Goal: Task Accomplishment & Management: Manage account settings

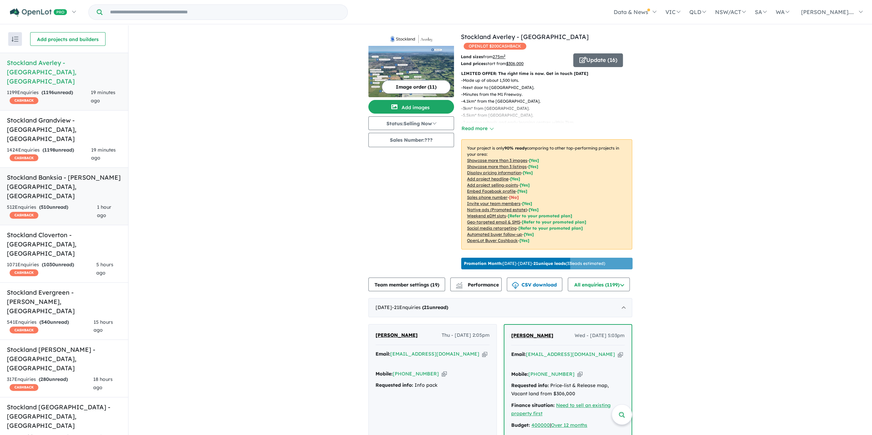
scroll to position [0, 0]
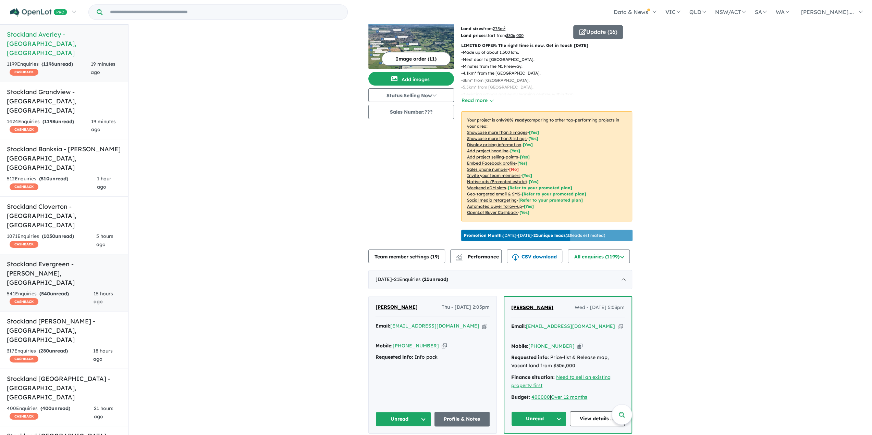
scroll to position [0, 0]
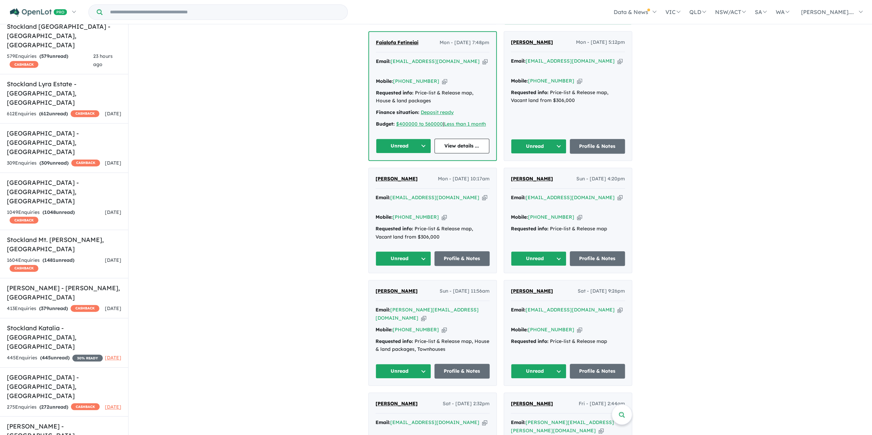
scroll to position [445, 0]
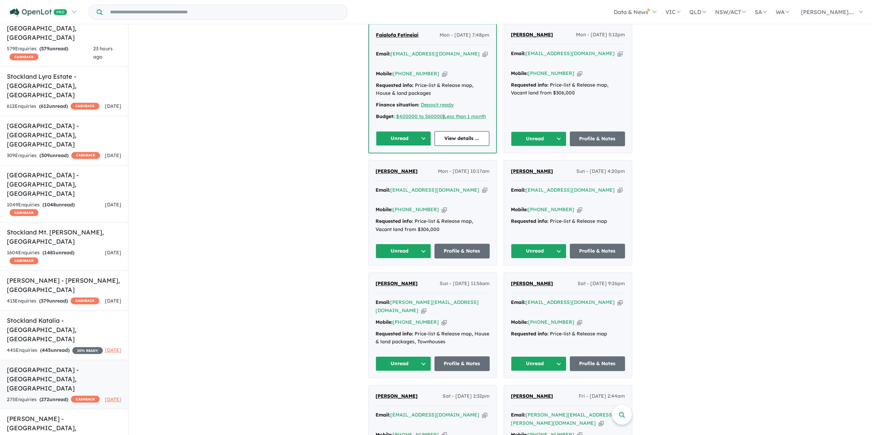
click at [61, 366] on h5 "[GEOGRAPHIC_DATA] - [GEOGRAPHIC_DATA] , [GEOGRAPHIC_DATA]" at bounding box center [64, 380] width 114 height 28
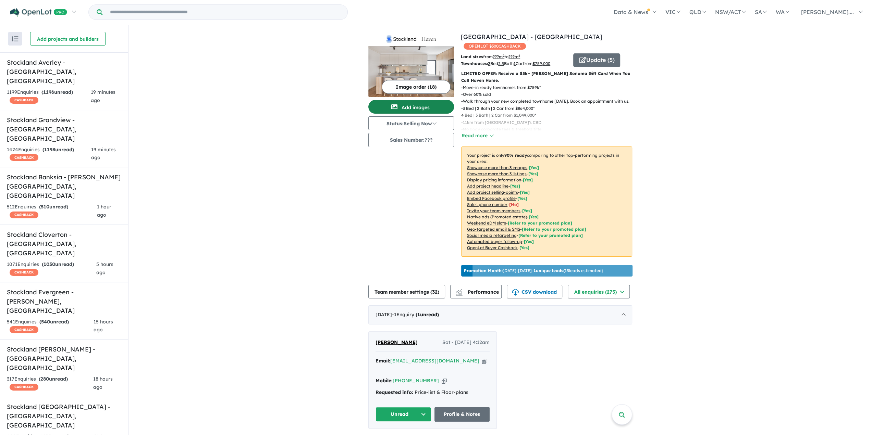
click at [412, 103] on button "Add images" at bounding box center [411, 107] width 86 height 14
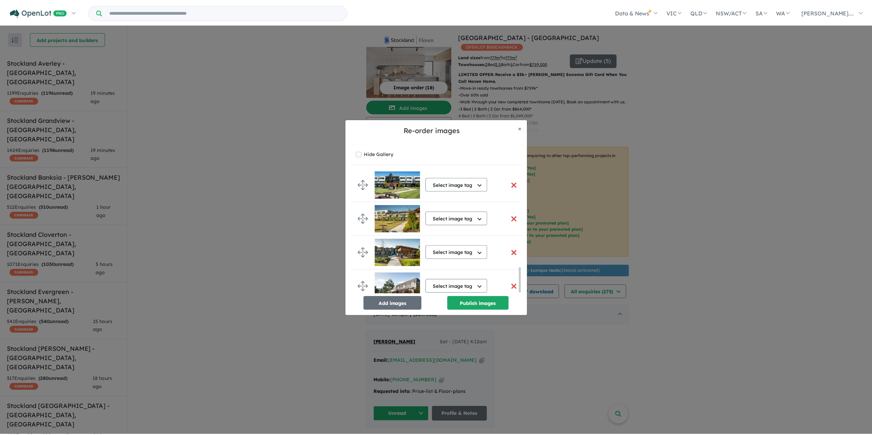
scroll to position [482, 0]
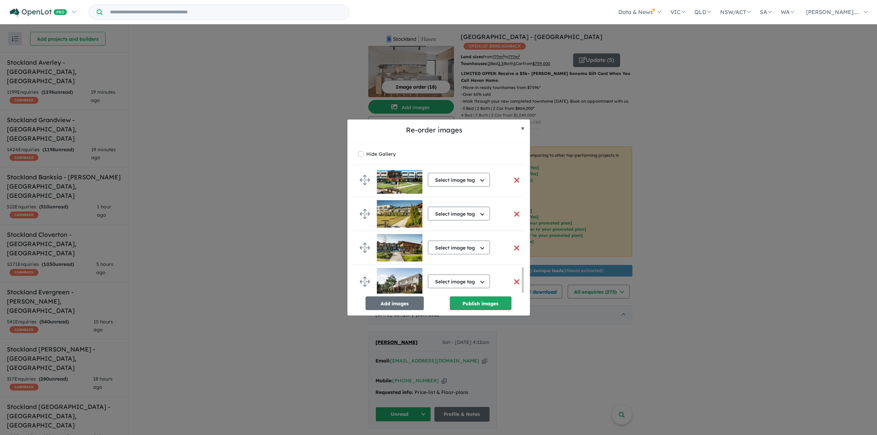
click at [520, 132] on button "× Close" at bounding box center [523, 128] width 14 height 17
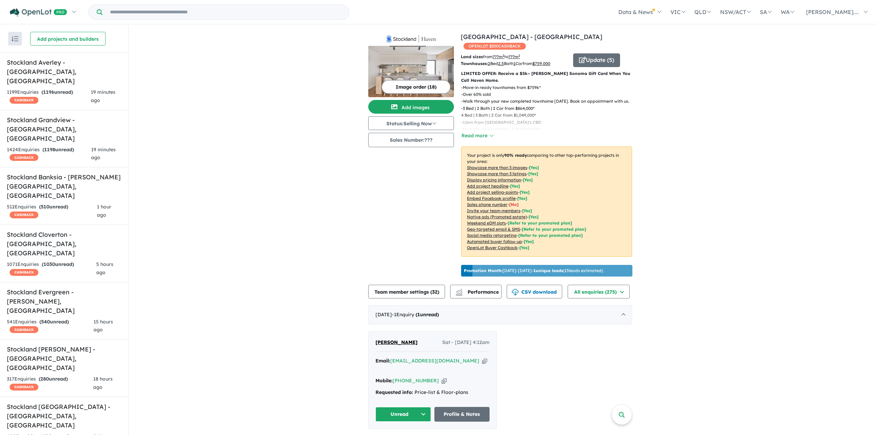
scroll to position [0, 0]
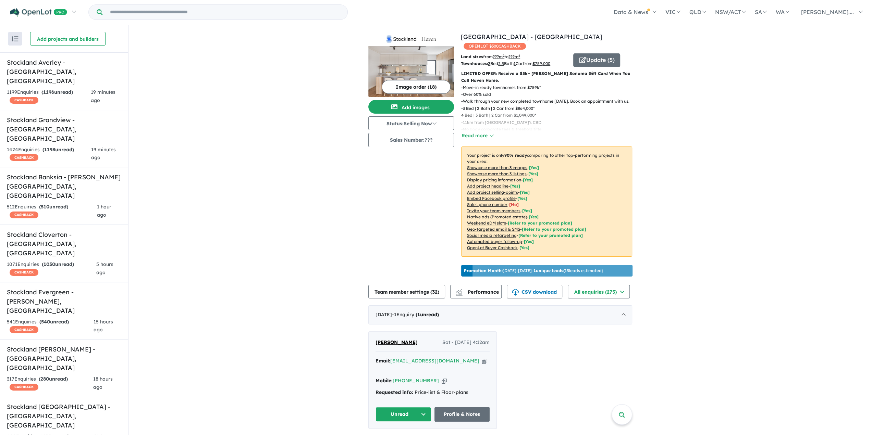
drag, startPoint x: 508, startPoint y: 306, endPoint x: 621, endPoint y: 323, distance: 115.0
click at [393, 143] on button "Sales Number: ???" at bounding box center [411, 140] width 86 height 14
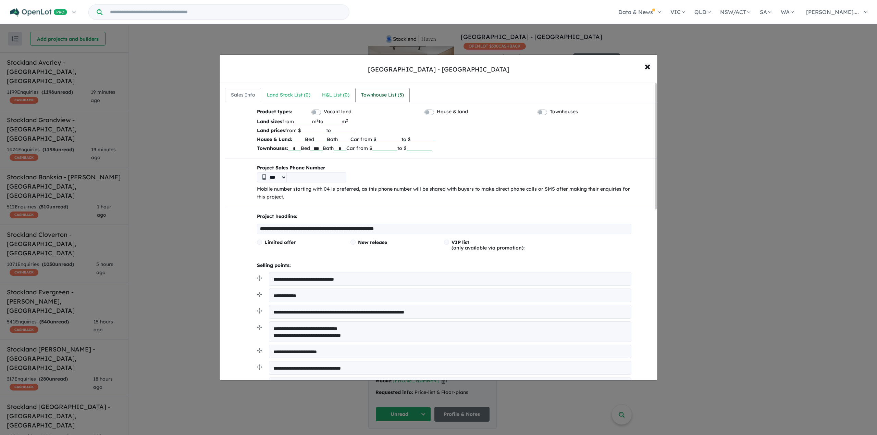
click at [398, 96] on div "Townhouse List ( 5 )" at bounding box center [382, 95] width 43 height 8
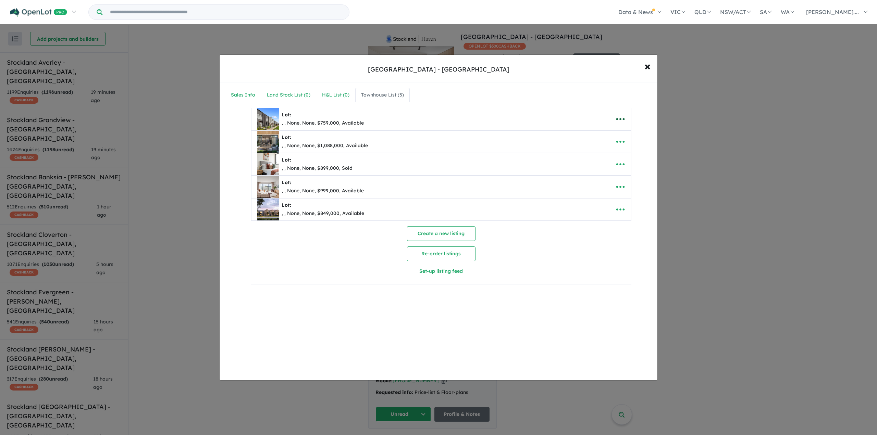
click at [623, 120] on icon "button" at bounding box center [620, 119] width 10 height 10
click at [612, 136] on link "Edit" at bounding box center [605, 136] width 51 height 16
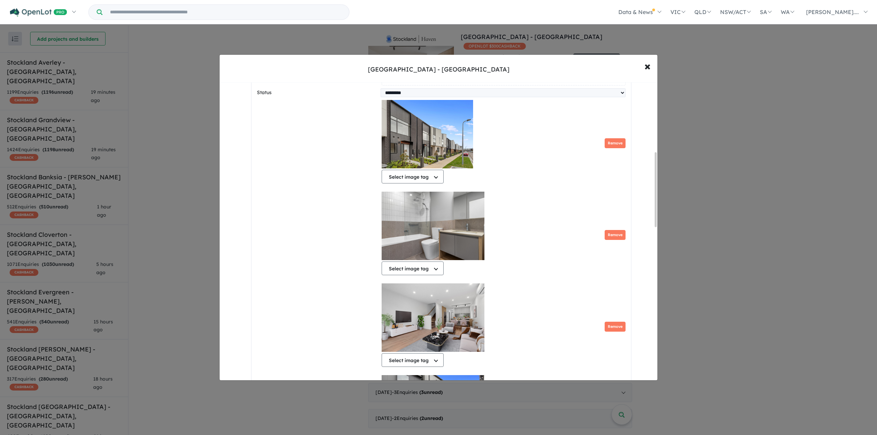
scroll to position [339, 0]
click at [617, 141] on button "Remove" at bounding box center [615, 143] width 21 height 10
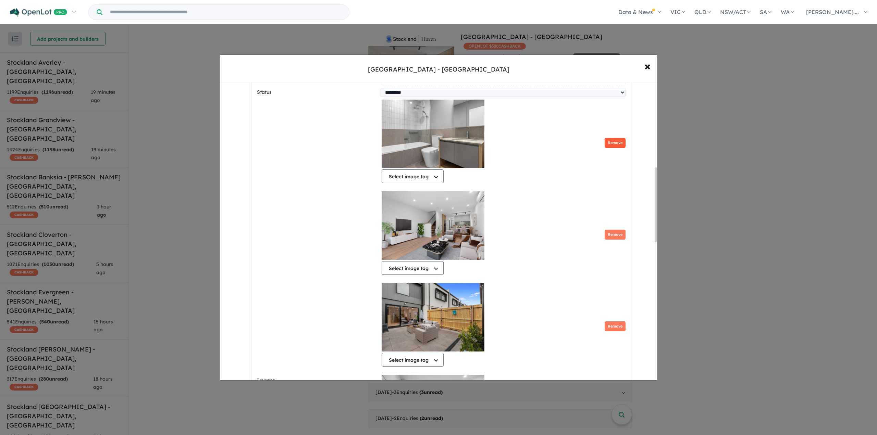
click at [617, 141] on button "Remove" at bounding box center [615, 143] width 21 height 10
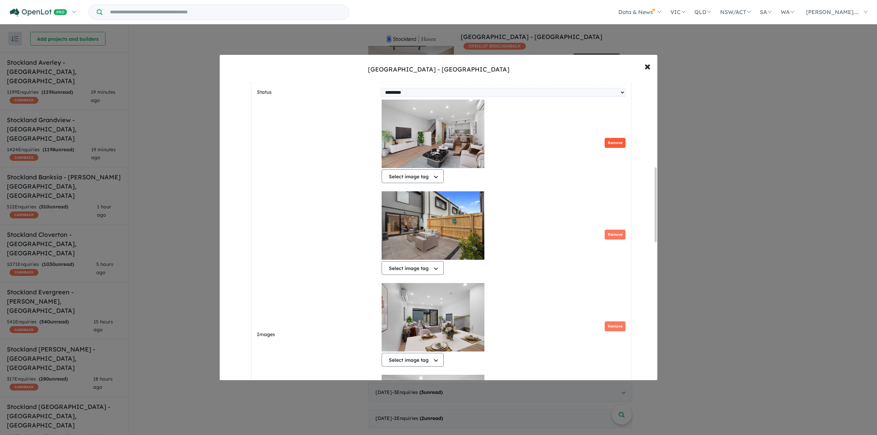
click at [617, 141] on button "Remove" at bounding box center [615, 143] width 21 height 10
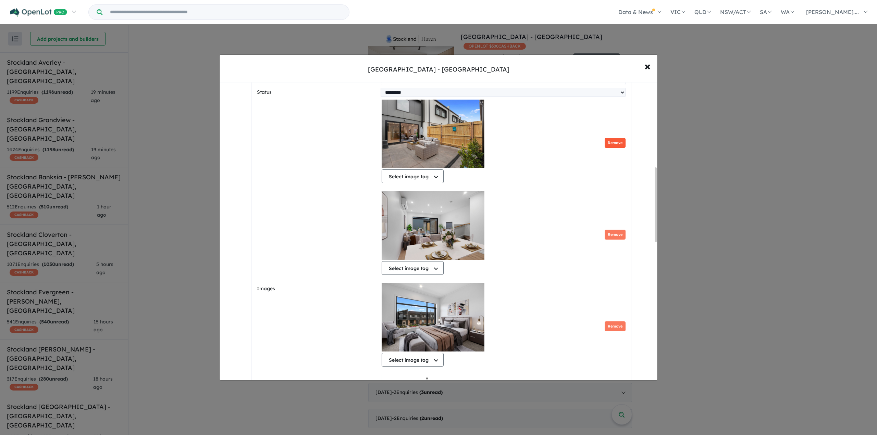
click at [617, 141] on button "Remove" at bounding box center [615, 143] width 21 height 10
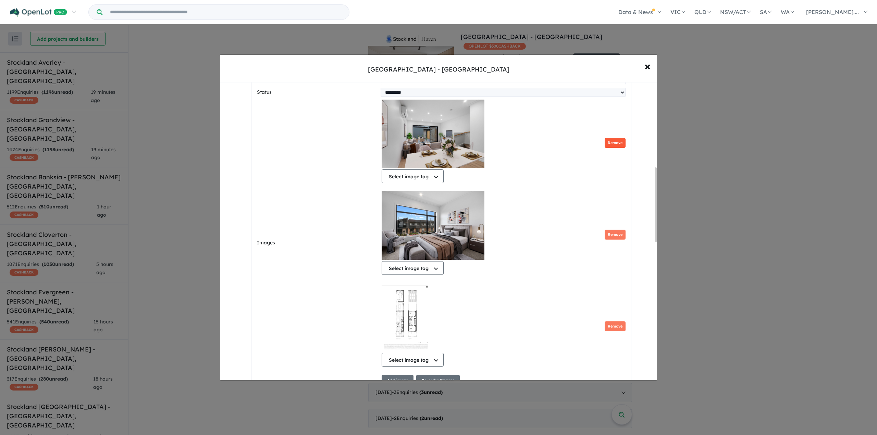
click at [617, 141] on button "Remove" at bounding box center [615, 143] width 21 height 10
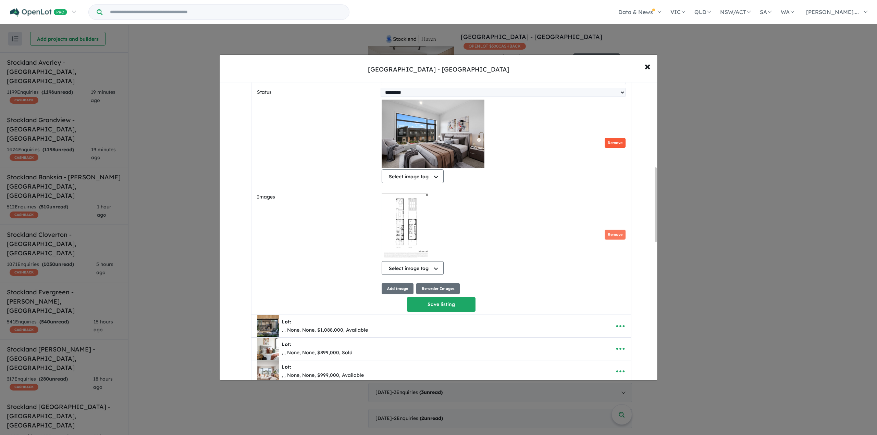
click at [617, 141] on button "Remove" at bounding box center [615, 143] width 21 height 10
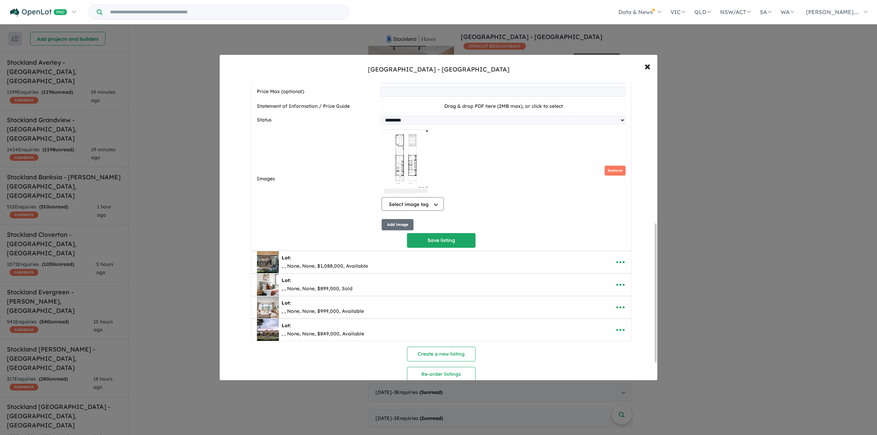
scroll to position [305, 0]
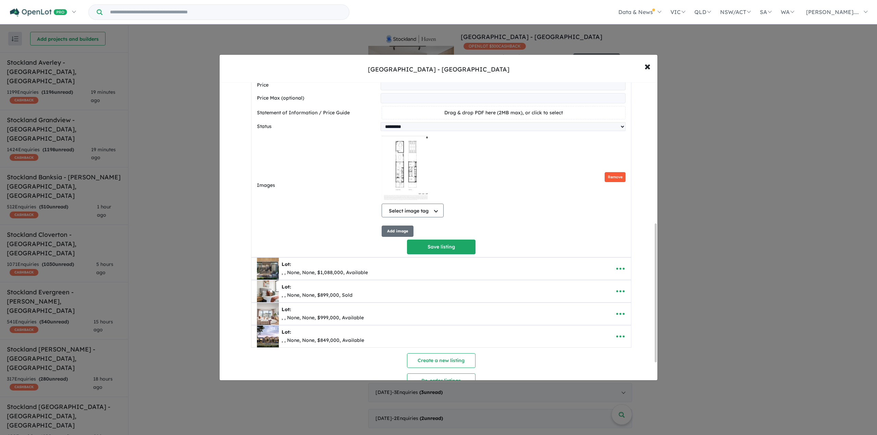
click at [614, 176] on button "Remove" at bounding box center [615, 177] width 21 height 10
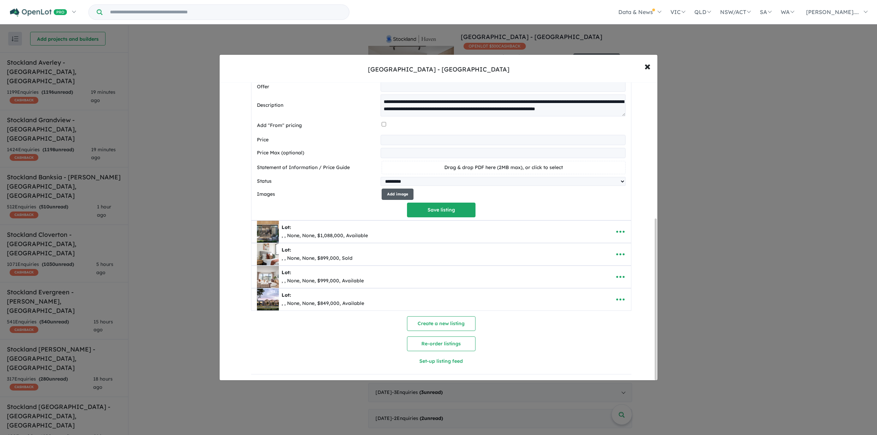
click at [393, 194] on button "Add image" at bounding box center [398, 194] width 32 height 11
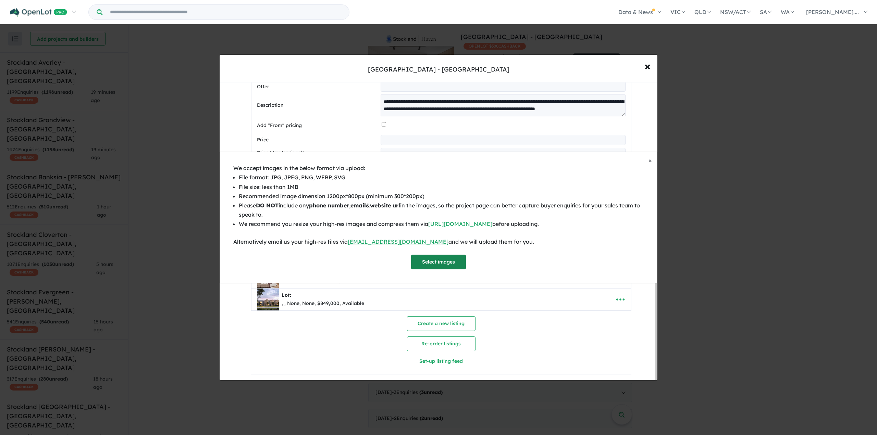
click at [446, 266] on button "Select images" at bounding box center [438, 262] width 55 height 15
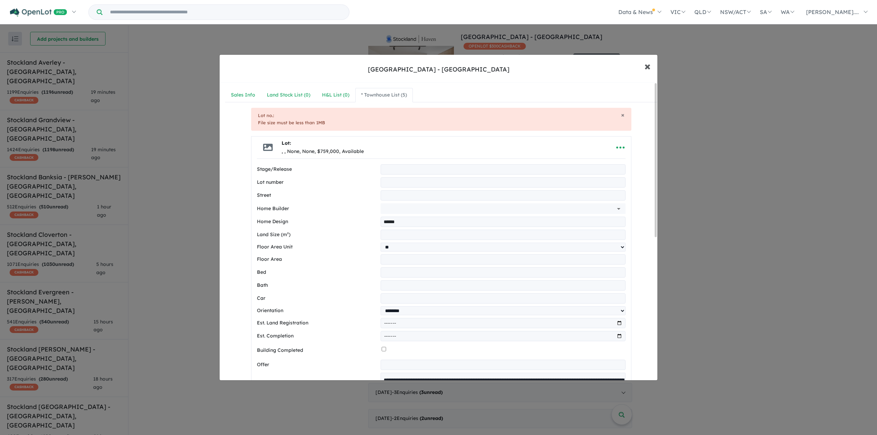
click at [649, 71] on span "×" at bounding box center [647, 66] width 6 height 15
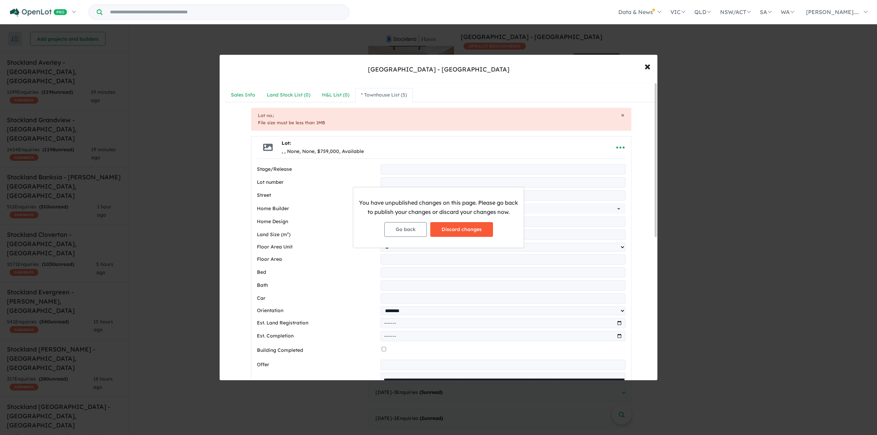
click at [463, 229] on button "Discard changes" at bounding box center [461, 229] width 63 height 15
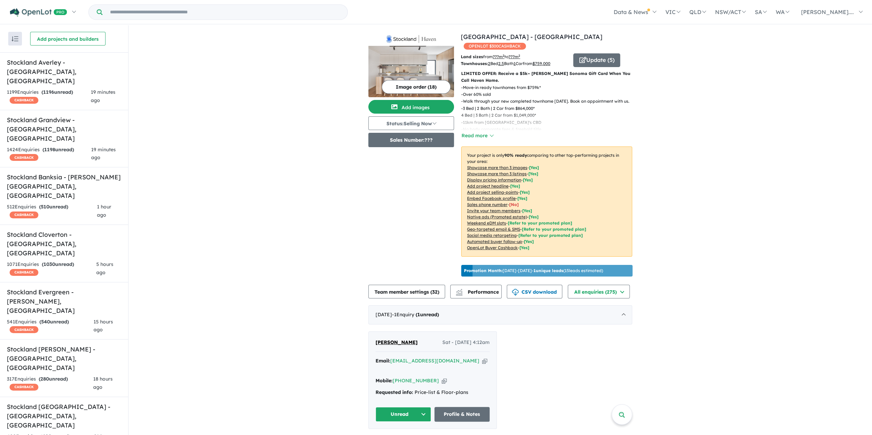
click at [407, 143] on button "Sales Number: ???" at bounding box center [411, 140] width 86 height 14
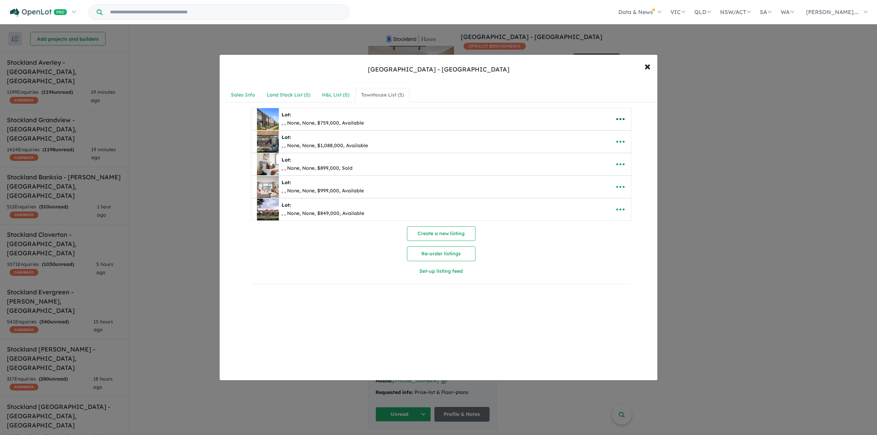
click at [622, 114] on icon "button" at bounding box center [620, 119] width 10 height 10
click at [609, 139] on link "Edit" at bounding box center [605, 136] width 51 height 16
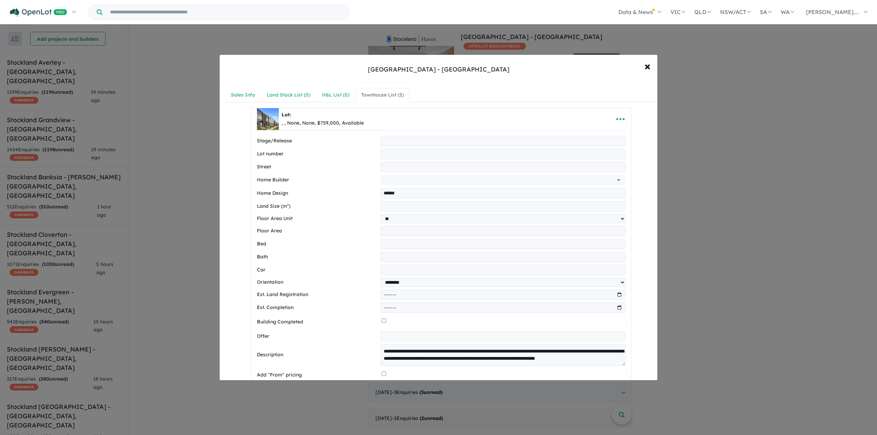
click at [702, 146] on div "**********" at bounding box center [438, 217] width 877 height 435
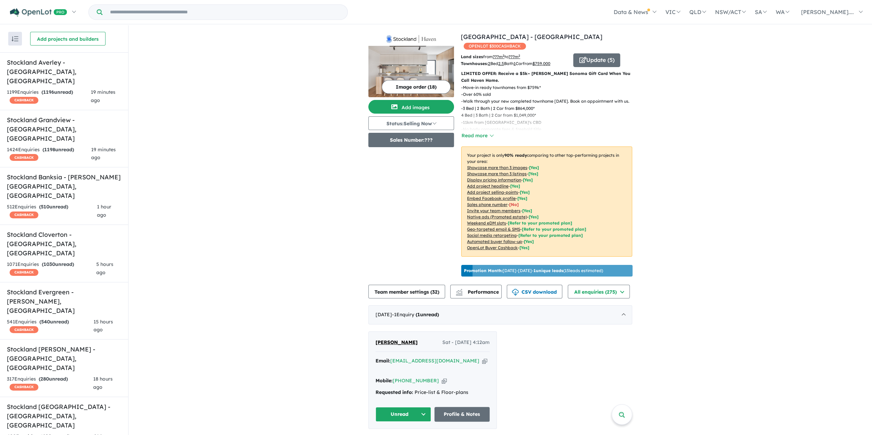
click at [422, 142] on button "Sales Number: ???" at bounding box center [411, 140] width 86 height 14
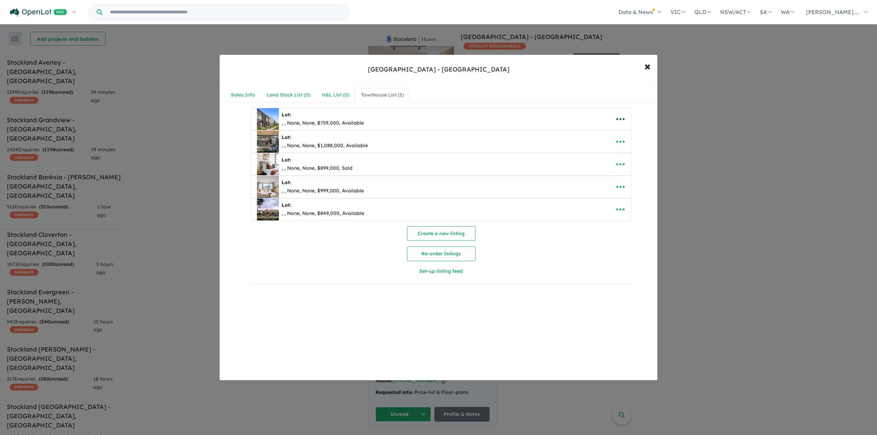
click at [617, 116] on icon "button" at bounding box center [620, 119] width 10 height 10
click at [602, 137] on link "Edit" at bounding box center [605, 136] width 51 height 16
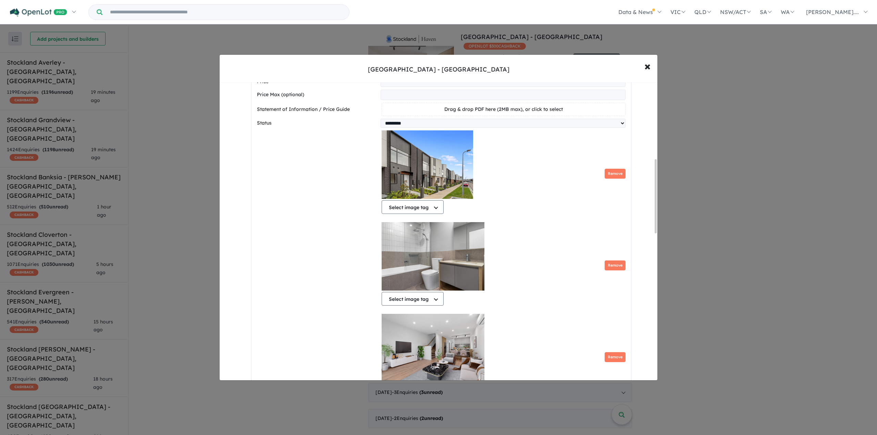
scroll to position [308, 0]
click at [616, 177] on button "Remove" at bounding box center [615, 174] width 21 height 10
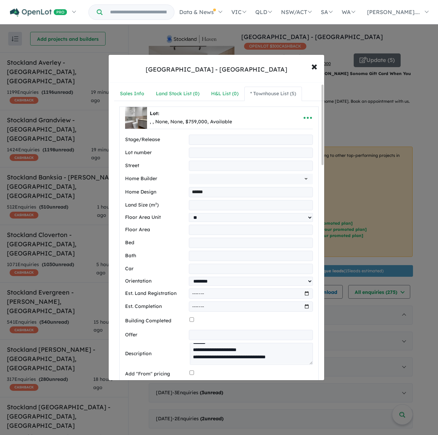
scroll to position [0, 0]
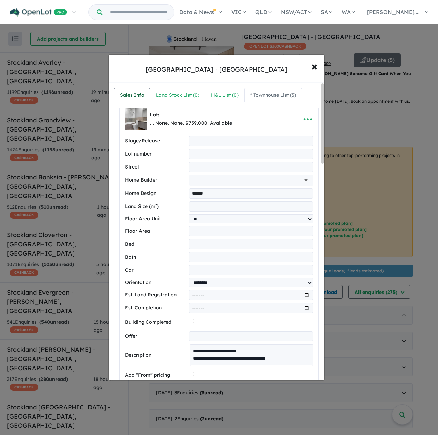
click at [139, 94] on div "Sales Info" at bounding box center [132, 95] width 24 height 8
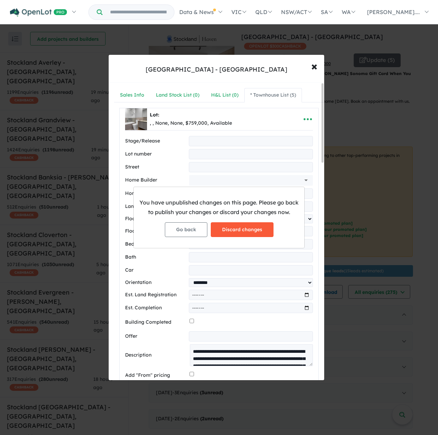
click at [264, 229] on button "Discard changes" at bounding box center [242, 229] width 63 height 15
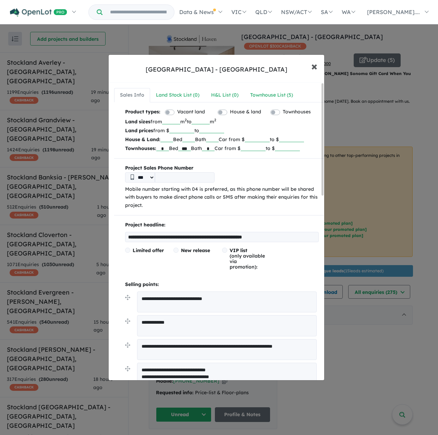
click at [307, 65] on button "× Close" at bounding box center [314, 66] width 20 height 18
